Goal: Task Accomplishment & Management: Complete application form

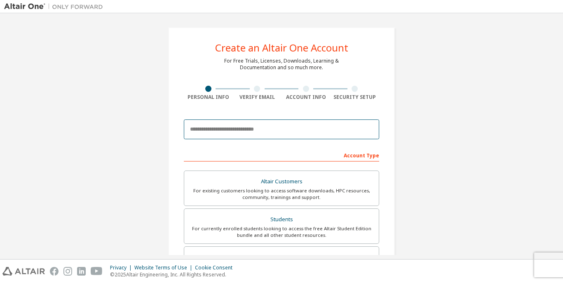
drag, startPoint x: 0, startPoint y: 0, endPoint x: 265, endPoint y: 134, distance: 297.2
click at [265, 134] on input "email" at bounding box center [281, 130] width 195 height 20
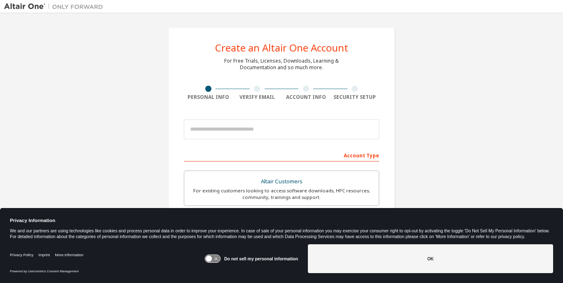
click at [318, 232] on body "Create an Altair One Account For Free Trials, Licenses, Downloads, Learning & D…" at bounding box center [281, 141] width 563 height 283
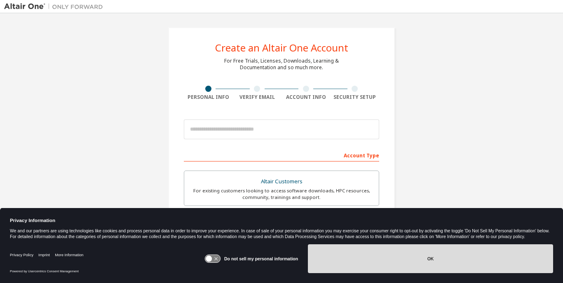
click at [448, 272] on button "OK" at bounding box center [430, 258] width 245 height 29
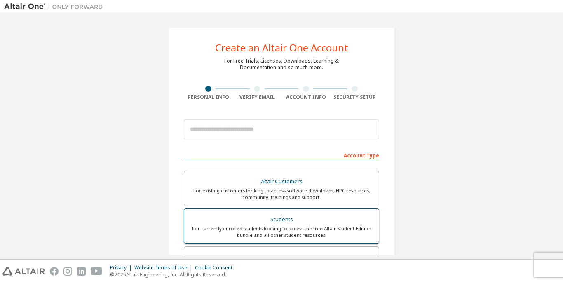
click at [281, 230] on div "For currently enrolled students looking to access the free Altair Student Editi…" at bounding box center [281, 232] width 185 height 13
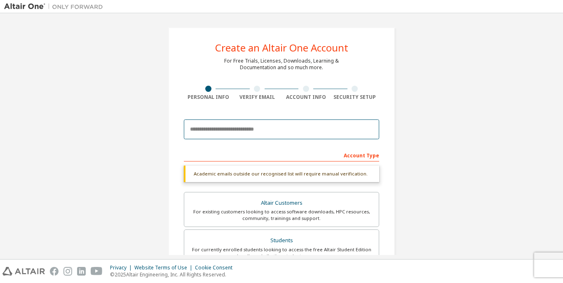
click at [260, 127] on input "email" at bounding box center [281, 130] width 195 height 20
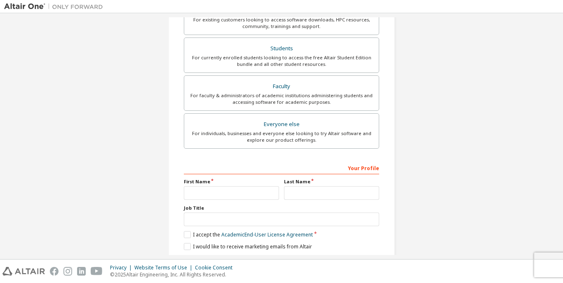
scroll to position [194, 0]
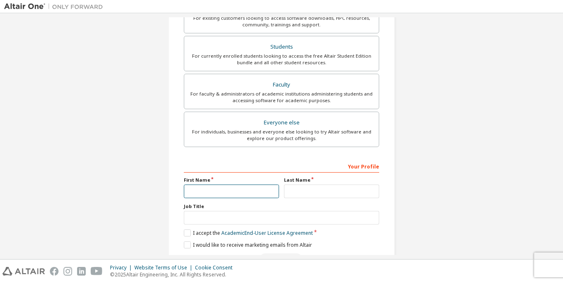
click at [214, 189] on input "text" at bounding box center [231, 192] width 95 height 14
type input "*******"
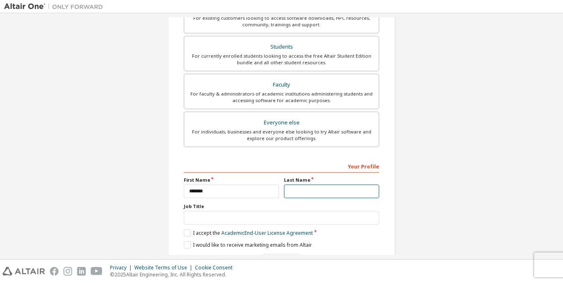
click at [314, 191] on input "text" at bounding box center [331, 192] width 95 height 14
type input "*********"
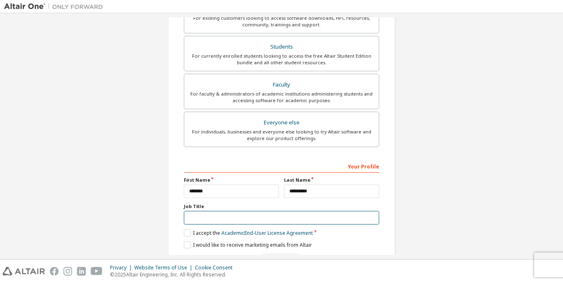
click at [271, 214] on input "text" at bounding box center [281, 218] width 195 height 14
click at [188, 234] on label "I accept the Academic End-User License Agreement" at bounding box center [248, 233] width 129 height 7
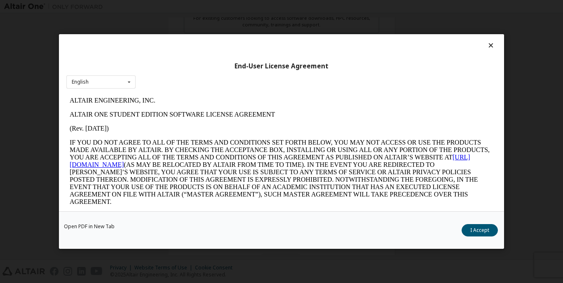
scroll to position [0, 0]
click at [474, 232] on button "I Accept" at bounding box center [480, 230] width 36 height 12
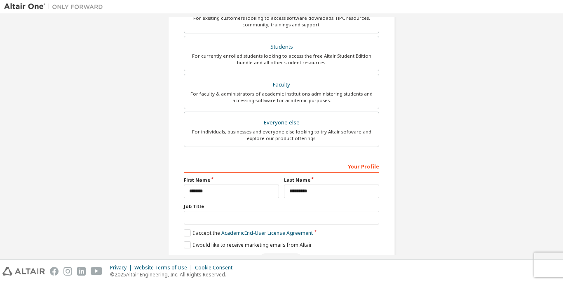
scroll to position [220, 0]
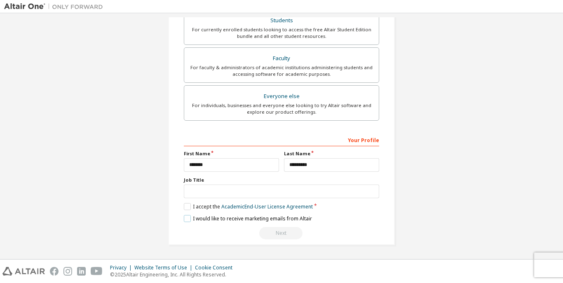
click at [186, 217] on label "I would like to receive marketing emails from Altair" at bounding box center [248, 218] width 128 height 7
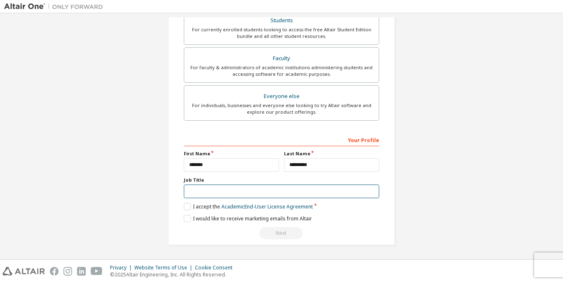
click at [243, 195] on input "text" at bounding box center [281, 192] width 195 height 14
type input "******"
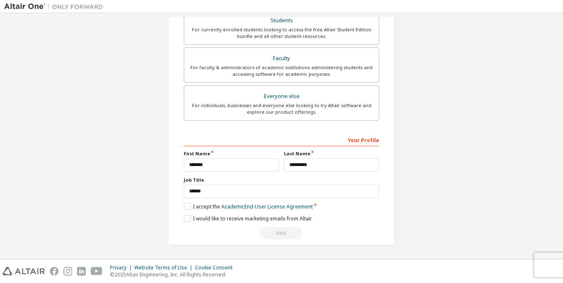
click at [276, 232] on div "Next" at bounding box center [281, 233] width 195 height 12
drag, startPoint x: 561, startPoint y: 210, endPoint x: 558, endPoint y: 175, distance: 35.2
click at [558, 175] on div "Create an Altair One Account For Free Trials, Licenses, Downloads, Learning & D…" at bounding box center [281, 136] width 563 height 246
click at [298, 24] on div "Students" at bounding box center [281, 21] width 185 height 12
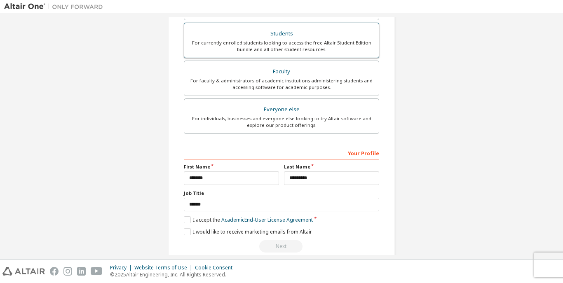
click at [298, 24] on div "Altair Customers For existing customers looking to access software downloads, H…" at bounding box center [281, 60] width 195 height 151
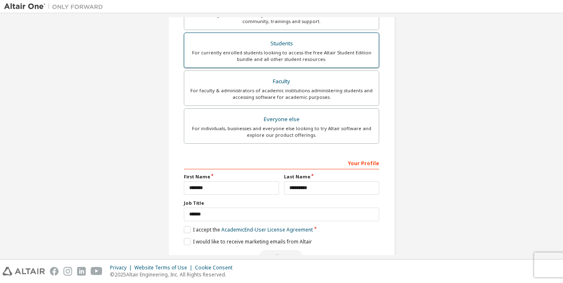
click at [312, 54] on div "For currently enrolled students looking to access the free Altair Student Editi…" at bounding box center [281, 55] width 185 height 13
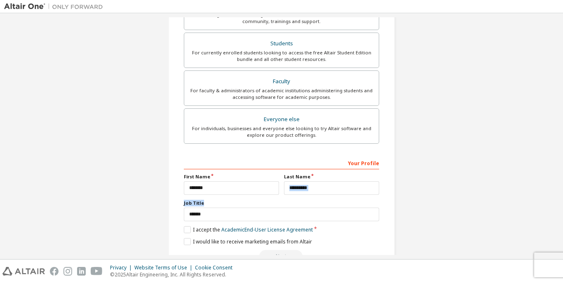
drag, startPoint x: 559, startPoint y: 215, endPoint x: 550, endPoint y: 176, distance: 40.1
click at [550, 176] on div "Create an Altair One Account For Free Trials, Licenses, Downloads, Learning & D…" at bounding box center [281, 136] width 563 height 246
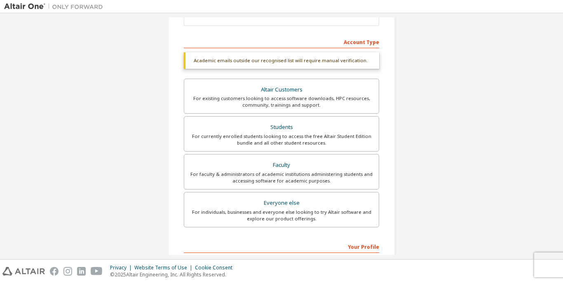
scroll to position [70, 0]
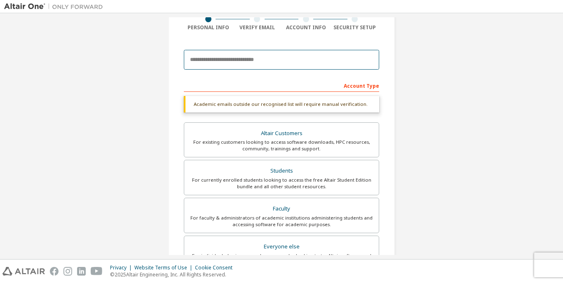
click at [259, 65] on input "email" at bounding box center [281, 60] width 195 height 20
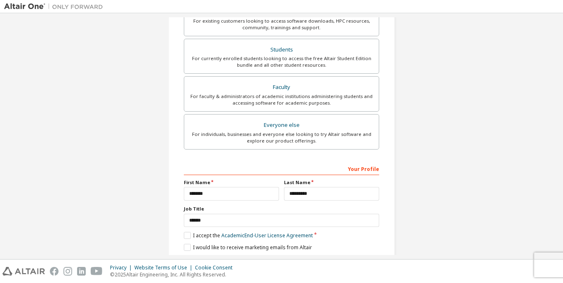
scroll to position [227, 0]
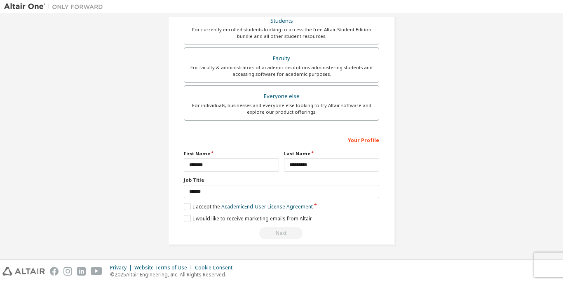
type input "**********"
click at [280, 235] on div "Next" at bounding box center [281, 233] width 195 height 12
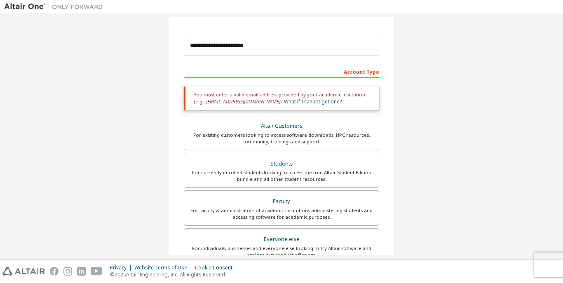
scroll to position [26, 0]
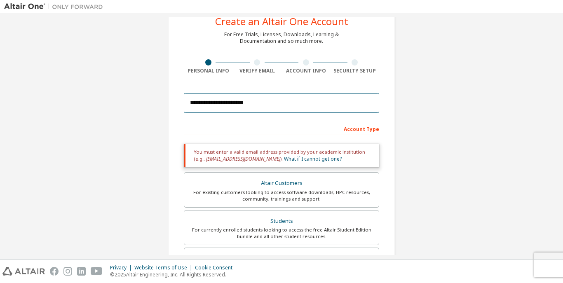
click at [268, 104] on input "**********" at bounding box center [281, 103] width 195 height 20
drag, startPoint x: 268, startPoint y: 104, endPoint x: 66, endPoint y: 93, distance: 202.3
click at [66, 93] on div "**********" at bounding box center [281, 223] width 555 height 465
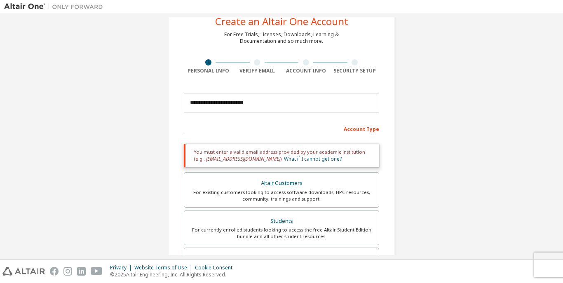
click at [493, 180] on div "**********" at bounding box center [281, 223] width 555 height 465
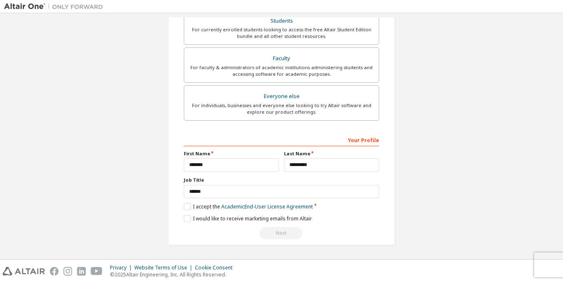
click at [274, 233] on div "Next" at bounding box center [281, 233] width 195 height 12
click at [277, 232] on div "Next" at bounding box center [281, 233] width 195 height 12
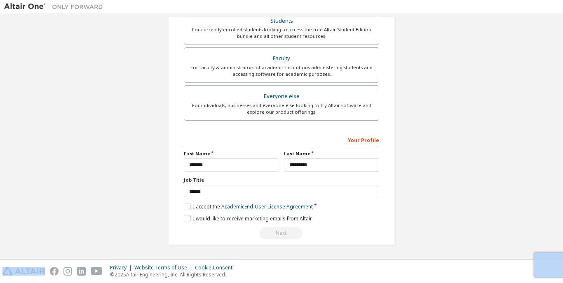
click at [277, 232] on div "Next" at bounding box center [281, 233] width 195 height 12
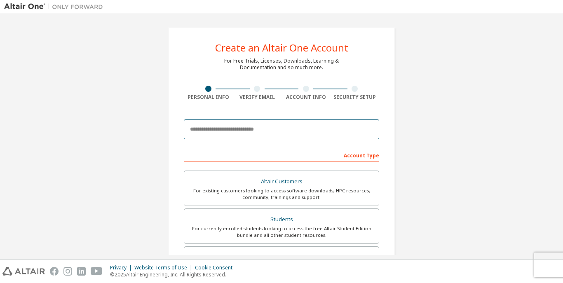
click at [248, 134] on input "email" at bounding box center [281, 130] width 195 height 20
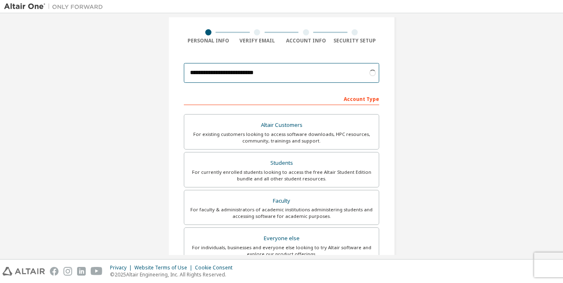
scroll to position [66, 0]
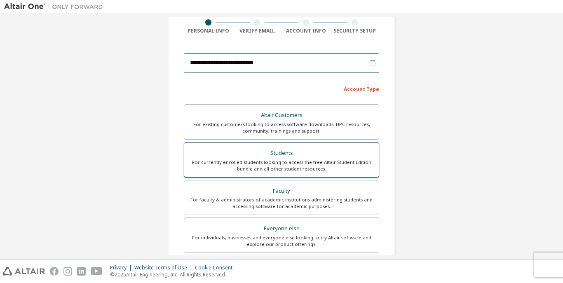
type input "**********"
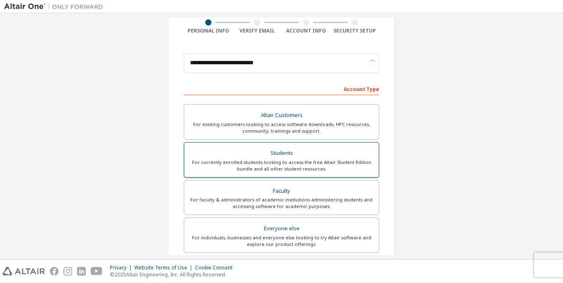
click at [322, 164] on div "For currently enrolled students looking to access the free Altair Student Editi…" at bounding box center [281, 165] width 185 height 13
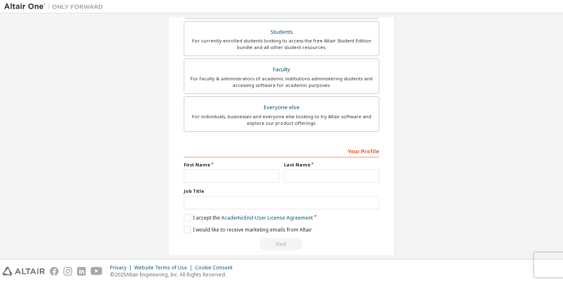
scroll to position [227, 0]
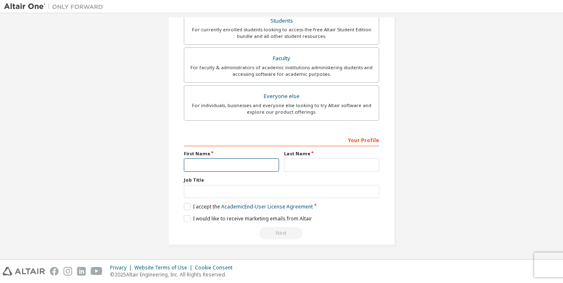
click at [233, 168] on input "text" at bounding box center [231, 165] width 95 height 14
type input "*******"
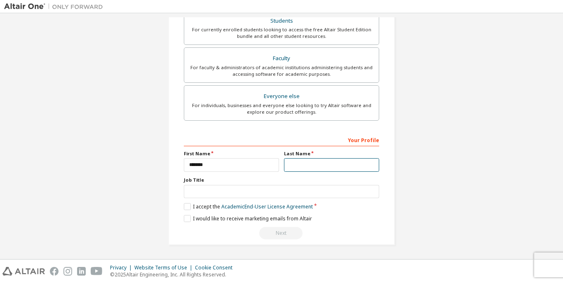
click at [315, 161] on input "text" at bounding box center [331, 165] width 95 height 14
type input "*********"
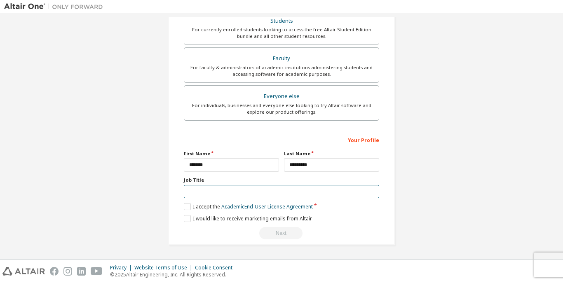
click at [291, 190] on input "text" at bounding box center [281, 192] width 195 height 14
type input "*******"
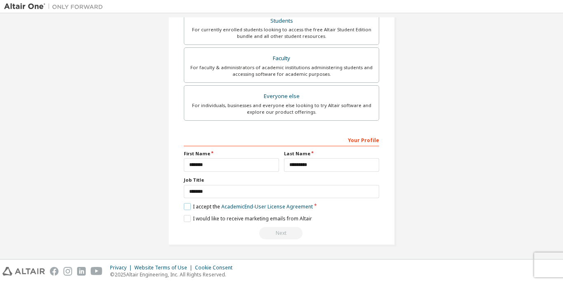
click at [185, 206] on label "I accept the Academic End-User License Agreement" at bounding box center [248, 206] width 129 height 7
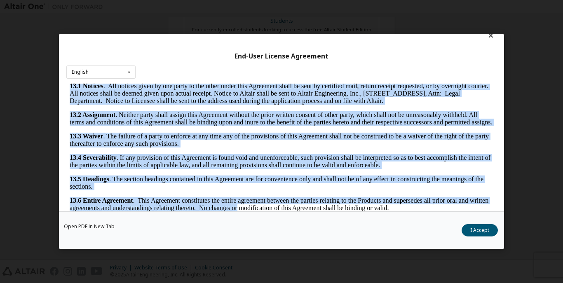
scroll to position [19, 0]
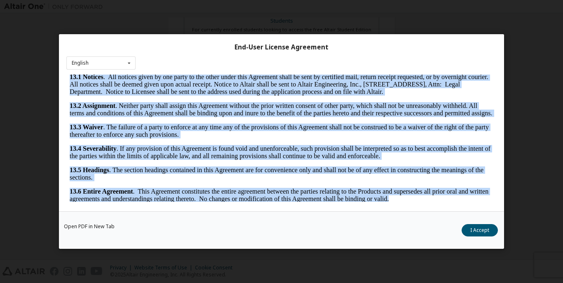
drag, startPoint x: 69, startPoint y: 77, endPoint x: 480, endPoint y: 308, distance: 470.9
copy body "ALTAIR ENGINEERING, INC. ALTAIR ONE STUDENT EDITION SOFTWARE LICENSE AGREEMENT …"
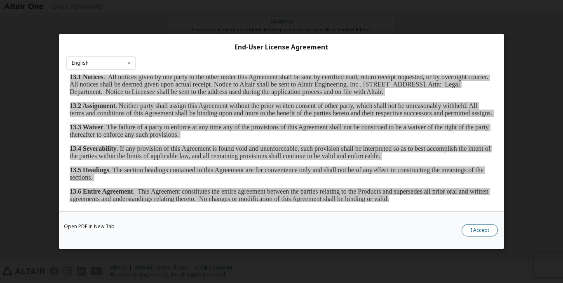
click at [480, 232] on button "I Accept" at bounding box center [480, 230] width 36 height 12
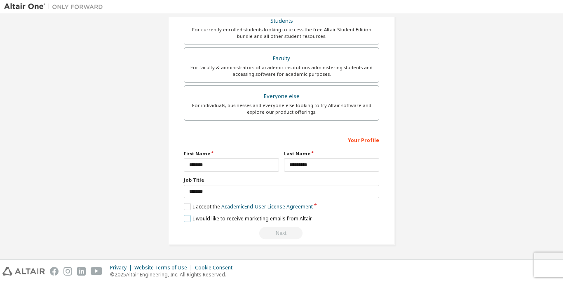
click at [203, 217] on label "I would like to receive marketing emails from Altair" at bounding box center [248, 218] width 128 height 7
click at [283, 208] on link "Academic End-User License Agreement" at bounding box center [267, 206] width 92 height 7
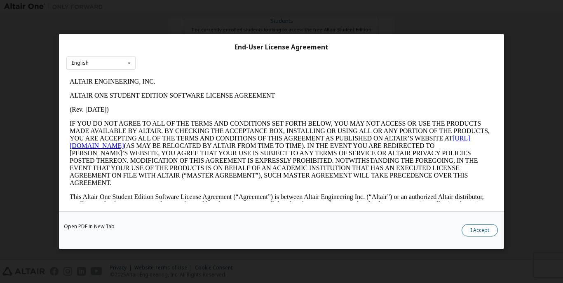
click at [473, 231] on button "I Accept" at bounding box center [480, 230] width 36 height 12
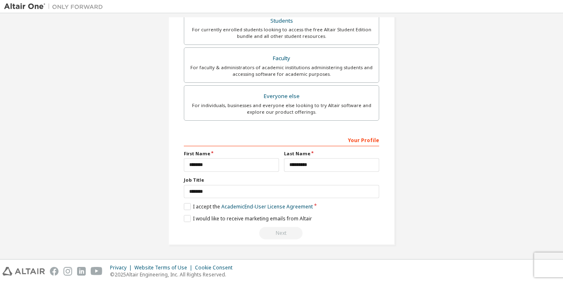
click at [282, 233] on div "Next" at bounding box center [281, 233] width 195 height 12
click at [290, 208] on link "Academic End-User License Agreement" at bounding box center [267, 206] width 92 height 7
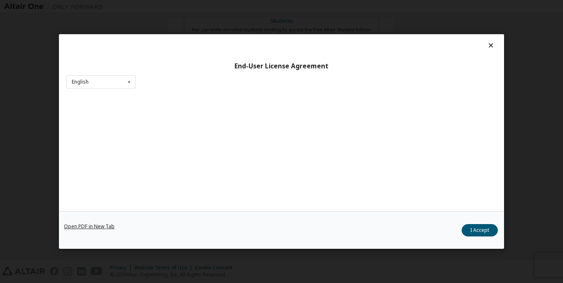
click at [92, 228] on link "Open PDF in New Tab" at bounding box center [89, 226] width 51 height 5
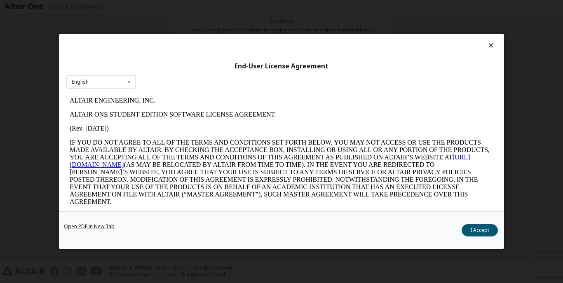
scroll to position [0, 0]
drag, startPoint x: 498, startPoint y: 122, endPoint x: 494, endPoint y: 198, distance: 76.8
click at [494, 198] on div "End-User License Agreement English English" at bounding box center [281, 122] width 445 height 177
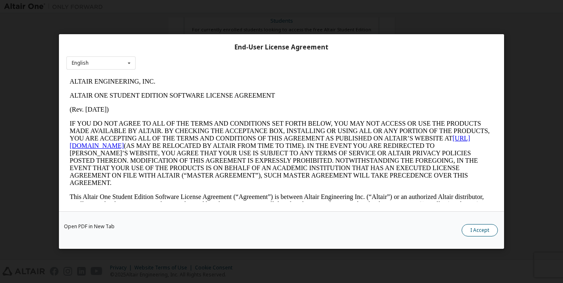
click at [482, 230] on button "I Accept" at bounding box center [480, 230] width 36 height 12
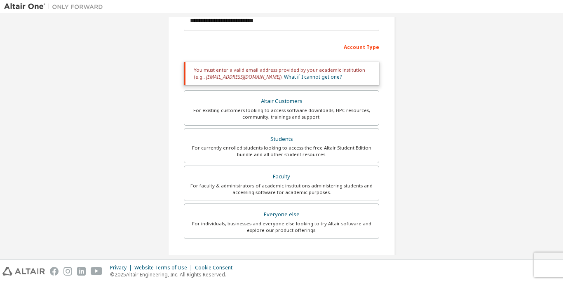
scroll to position [105, 0]
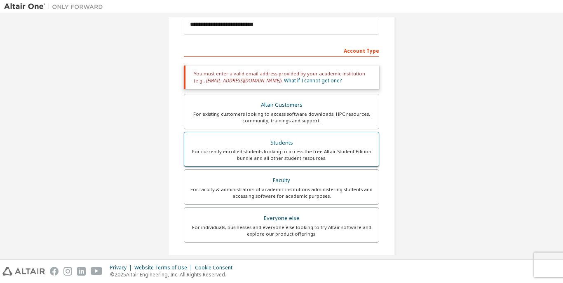
click at [277, 155] on div "For currently enrolled students looking to access the free Altair Student Editi…" at bounding box center [281, 154] width 185 height 13
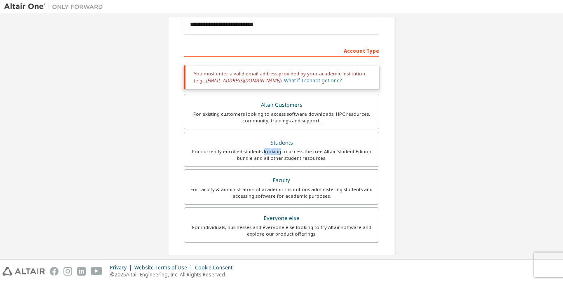
click at [289, 82] on link "What if I cannot get one?" at bounding box center [313, 80] width 58 height 7
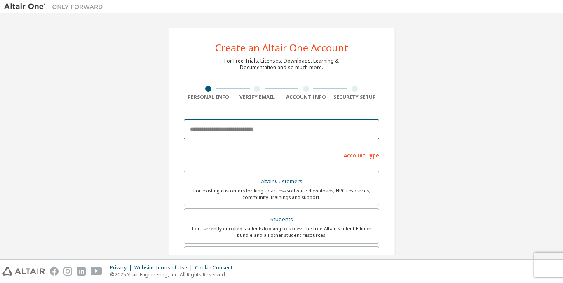
click at [270, 126] on input "email" at bounding box center [281, 130] width 195 height 20
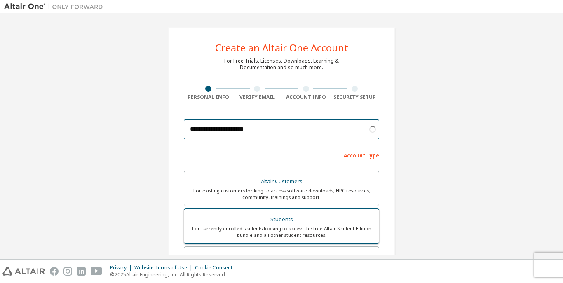
type input "**********"
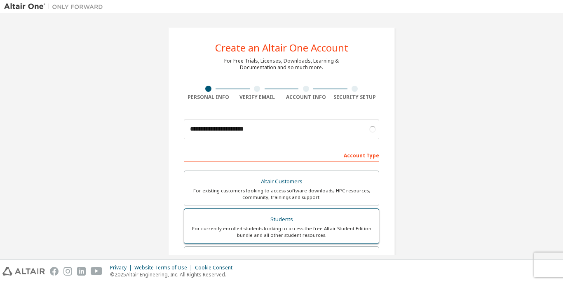
click at [340, 217] on div "Students" at bounding box center [281, 220] width 185 height 12
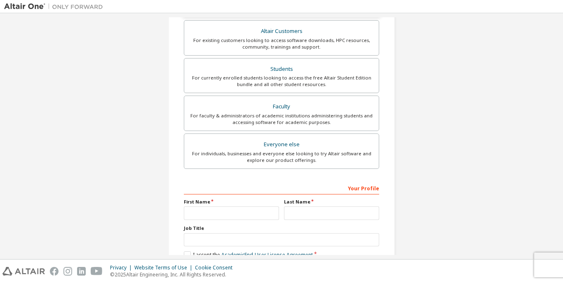
scroll to position [211, 0]
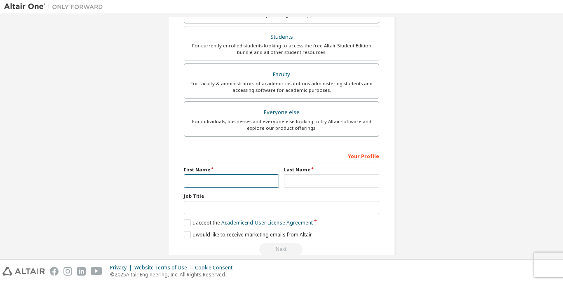
click at [238, 185] on input "text" at bounding box center [231, 181] width 95 height 14
type input "*******"
type input "*********"
click at [227, 206] on input "text" at bounding box center [281, 208] width 195 height 14
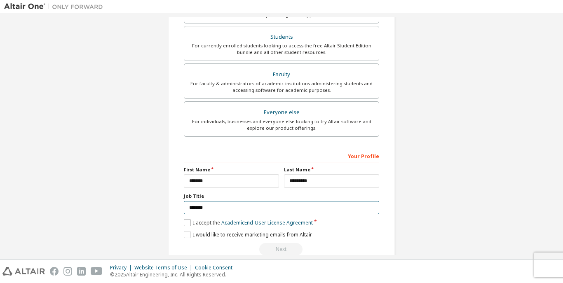
type input "*******"
click at [186, 222] on label "I accept the Academic End-User License Agreement" at bounding box center [248, 222] width 129 height 7
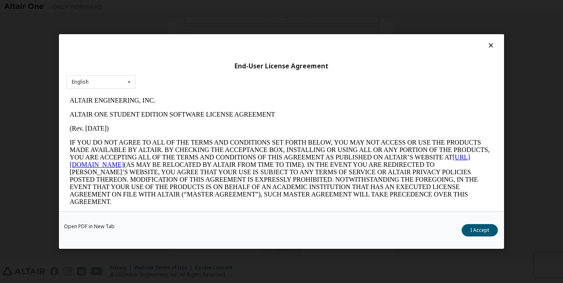
scroll to position [0, 0]
click at [479, 230] on button "I Accept" at bounding box center [480, 230] width 36 height 12
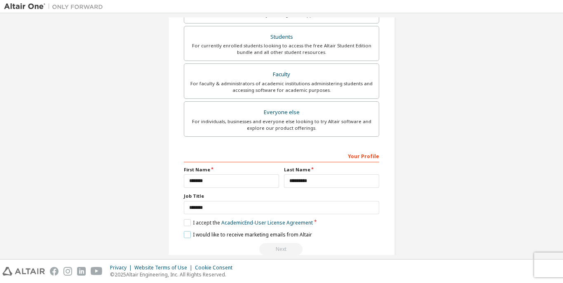
click at [187, 231] on label "I would like to receive marketing emails from Altair" at bounding box center [248, 234] width 128 height 7
click at [280, 249] on div "Next" at bounding box center [281, 249] width 195 height 12
